Goal: Find specific page/section: Find specific page/section

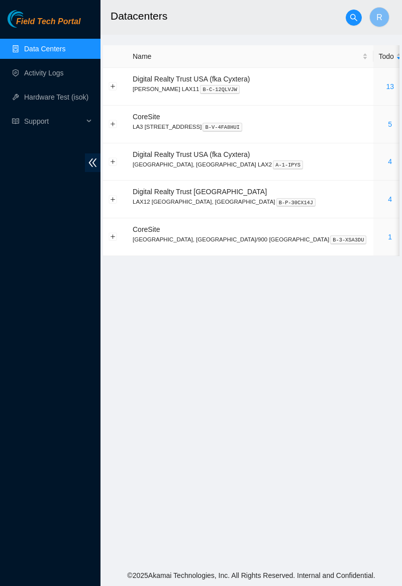
click at [388, 122] on link "5" at bounding box center [390, 124] width 4 height 8
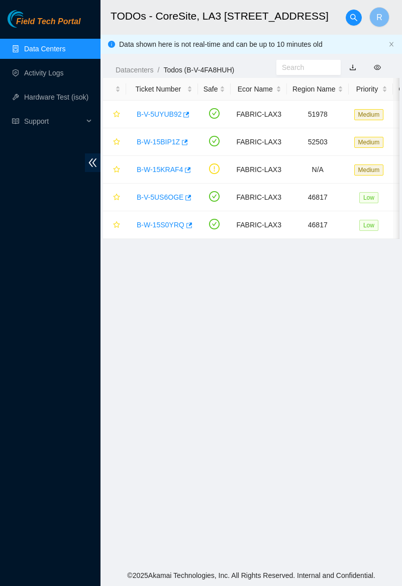
click at [164, 140] on link "B-W-15BIP1Z" at bounding box center [158, 142] width 43 height 8
